Goal: Transaction & Acquisition: Obtain resource

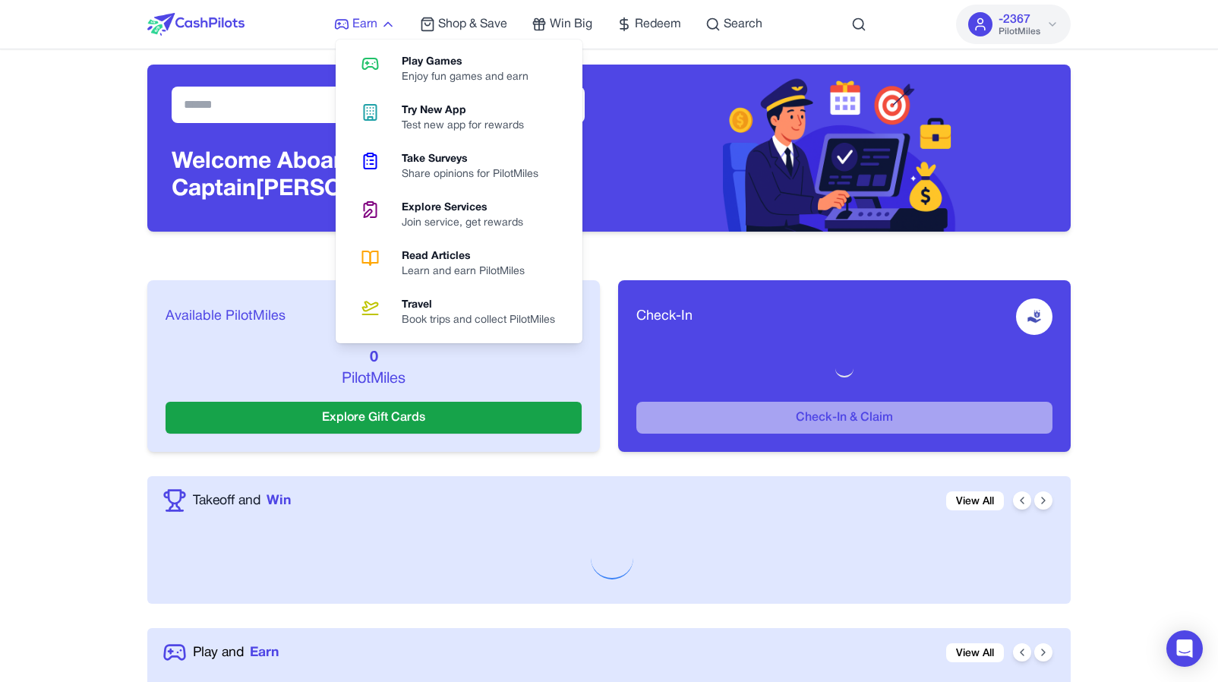
scroll to position [11, 0]
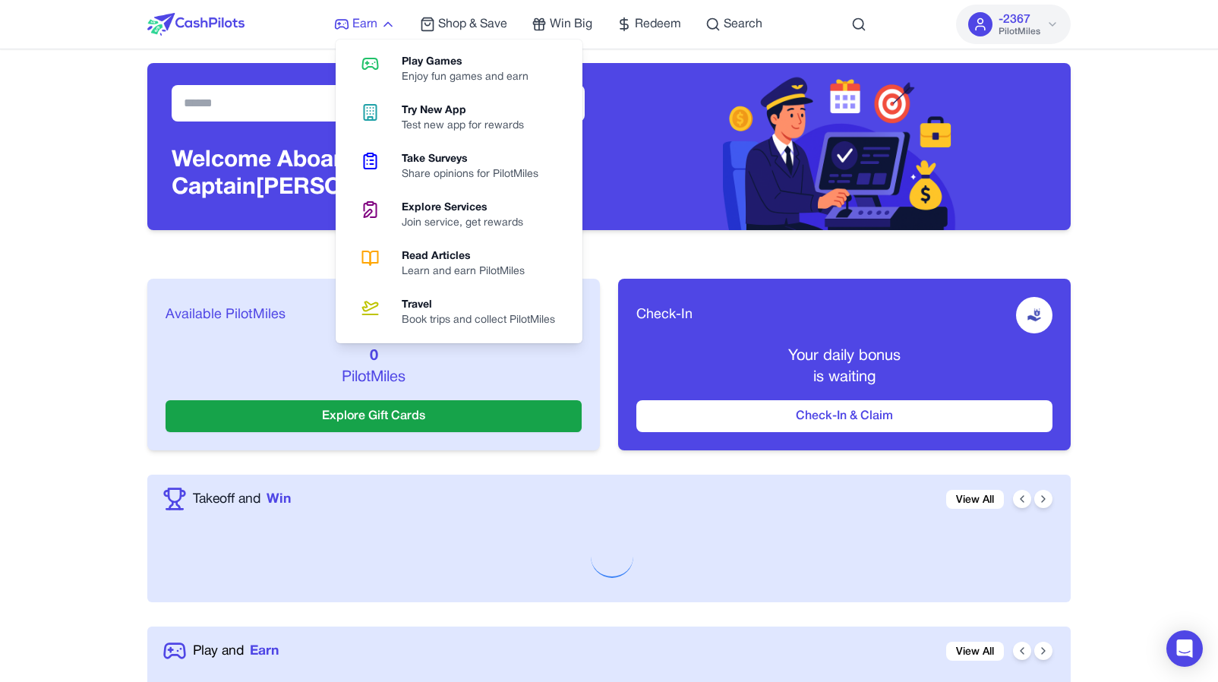
drag, startPoint x: 366, startPoint y: 21, endPoint x: 376, endPoint y: 28, distance: 12.0
click at [366, 21] on span "Earn" at bounding box center [364, 24] width 25 height 18
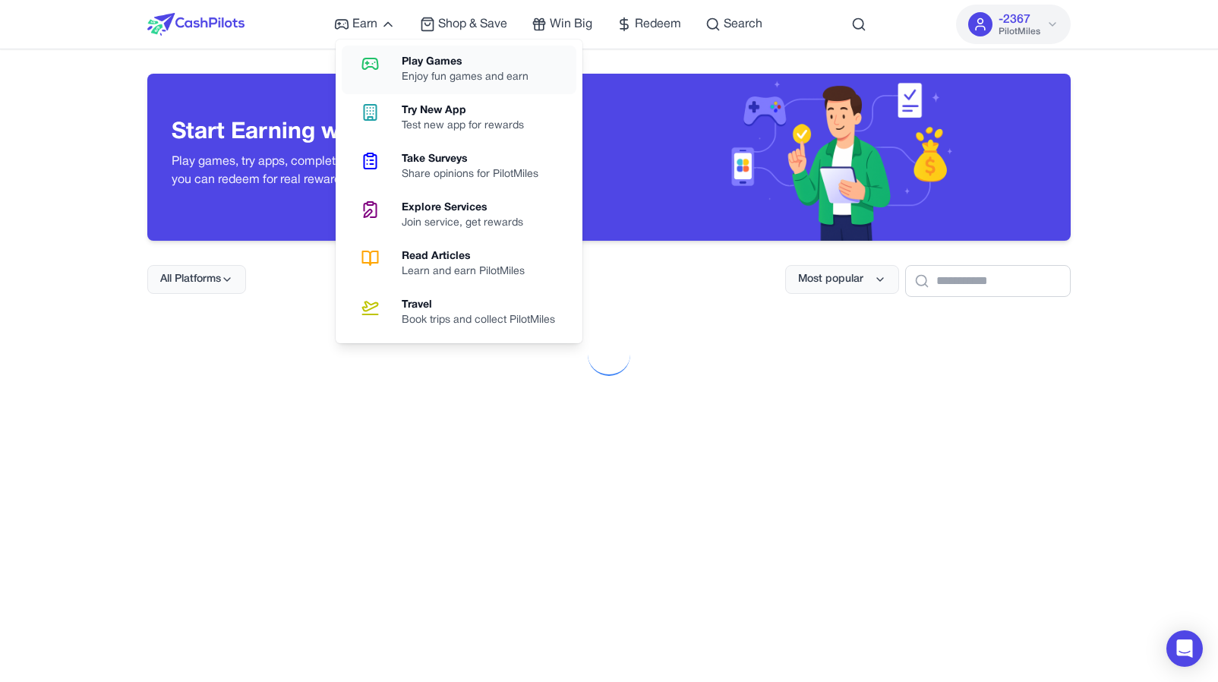
click at [393, 60] on link "Play Games Enjoy fun games and earn" at bounding box center [459, 70] width 235 height 49
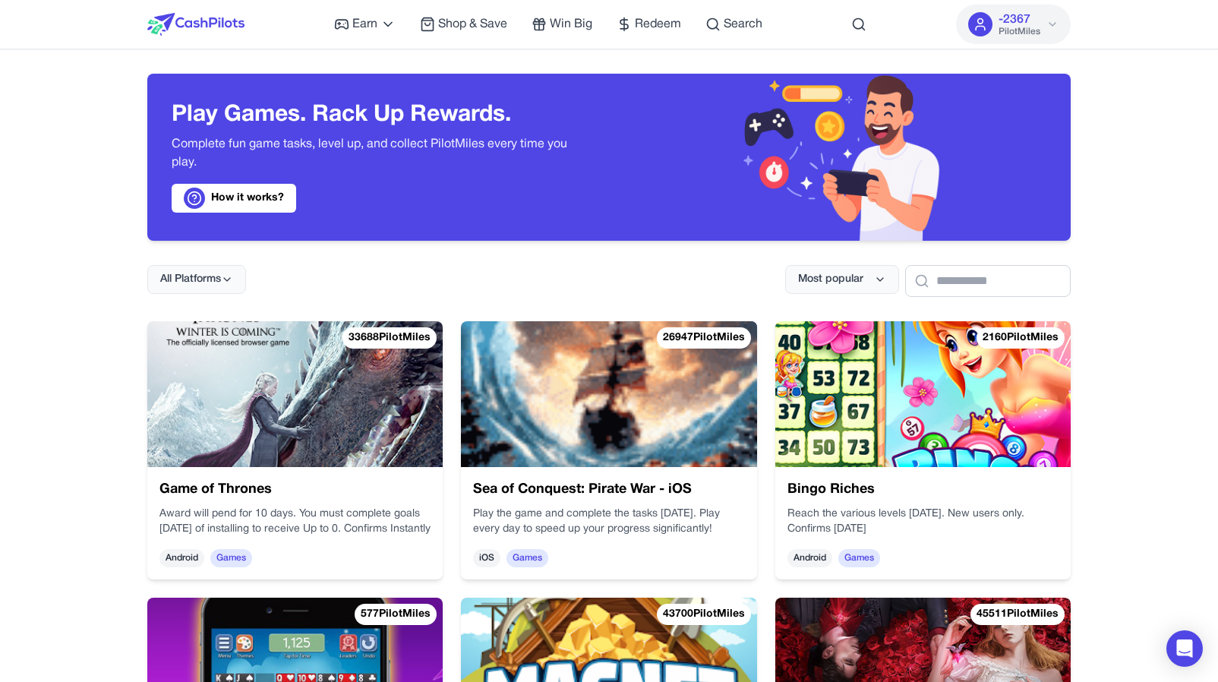
click at [798, 441] on img at bounding box center [923, 394] width 295 height 146
